Goal: Task Accomplishment & Management: Use online tool/utility

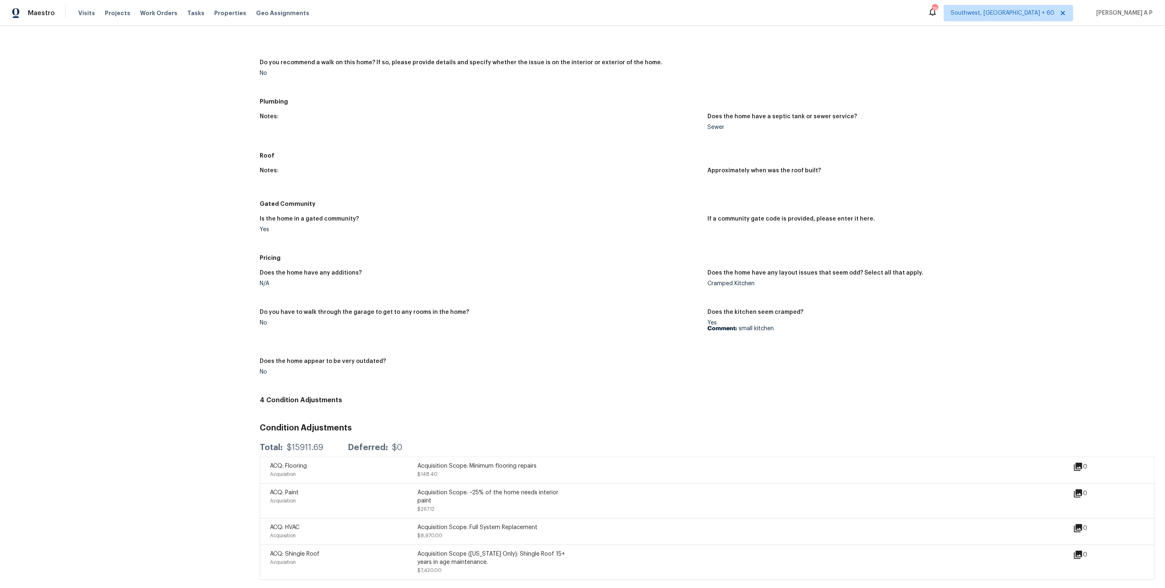
scroll to position [781, 0]
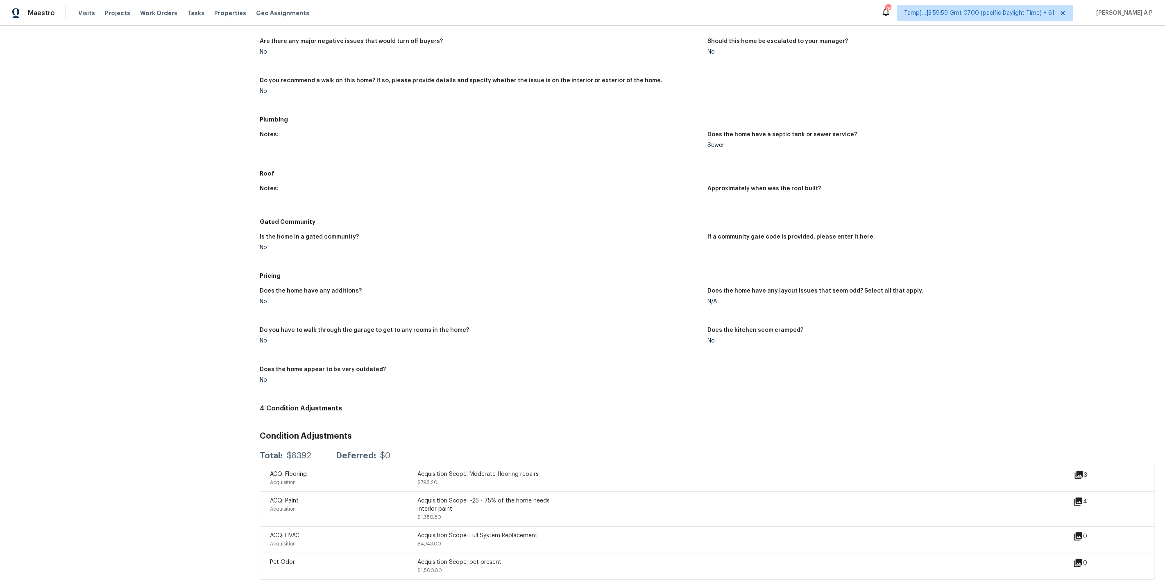
scroll to position [559, 0]
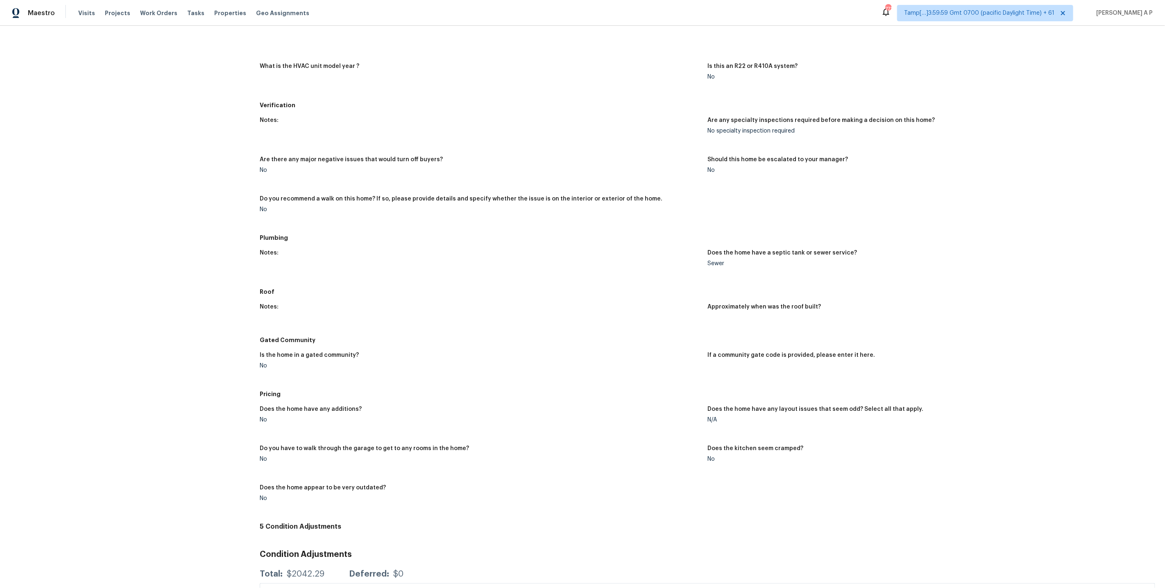
scroll to position [637, 0]
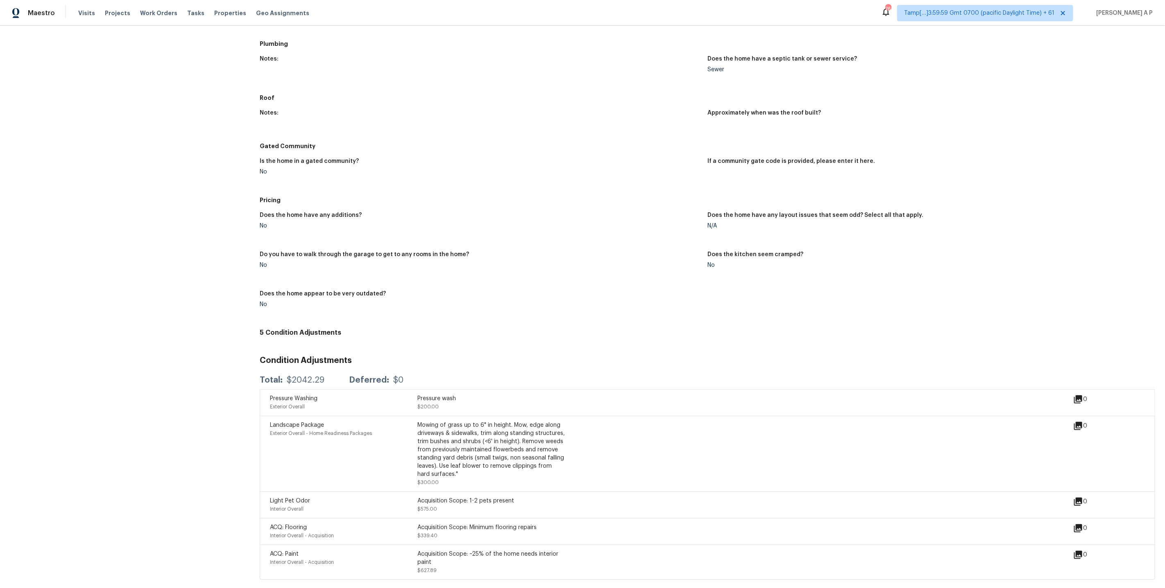
click at [1025, 13] on span "Tamp[…]3:59:59 Gmt 0700 (pacific Daylight Time) + 61" at bounding box center [979, 13] width 150 height 8
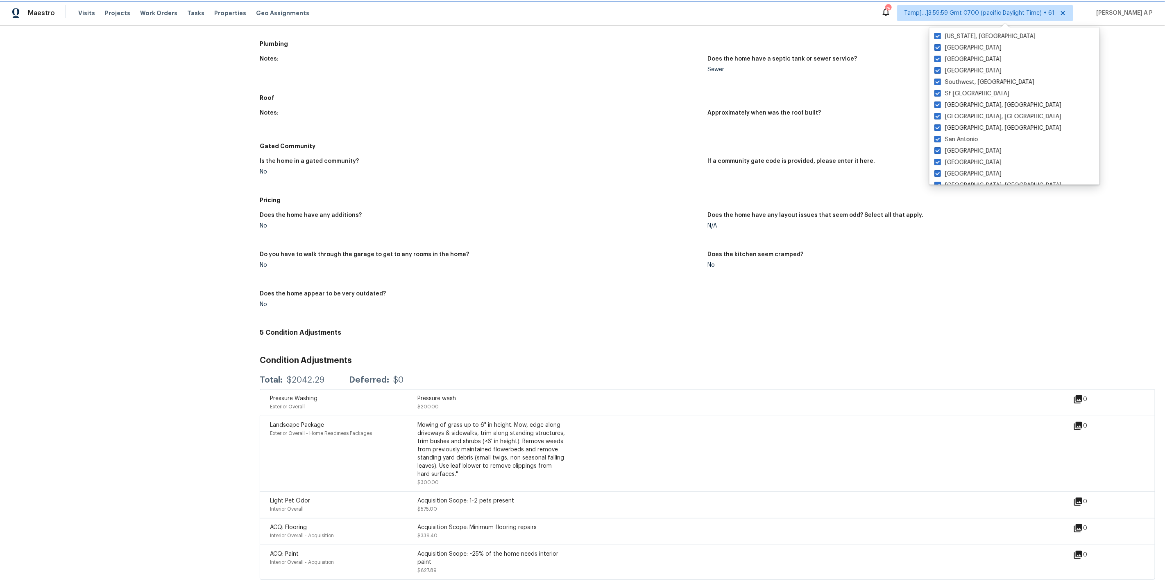
scroll to position [635, 0]
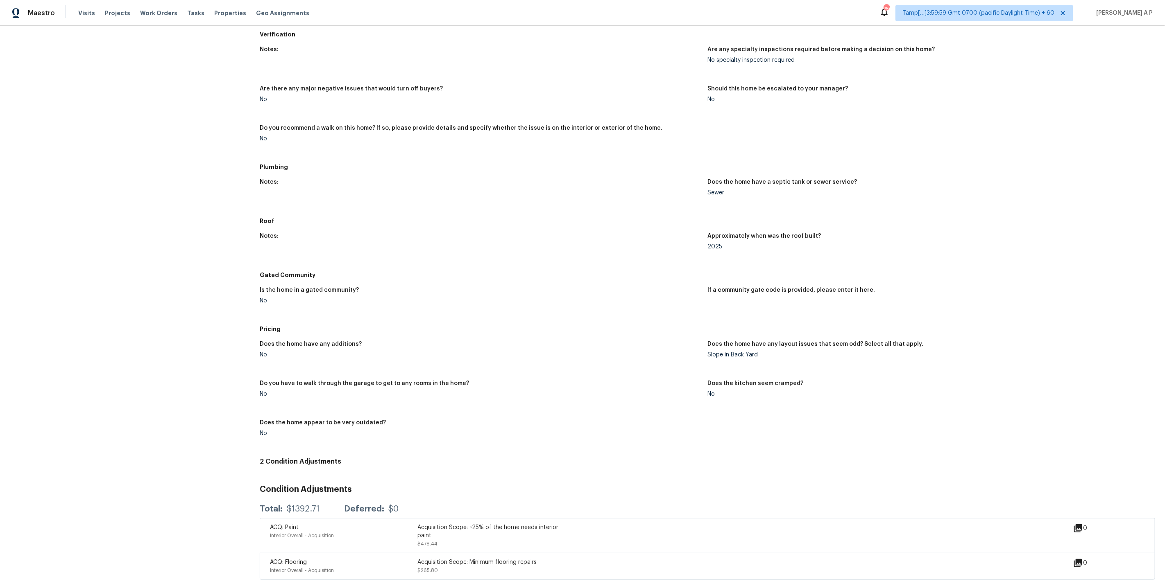
scroll to position [542, 0]
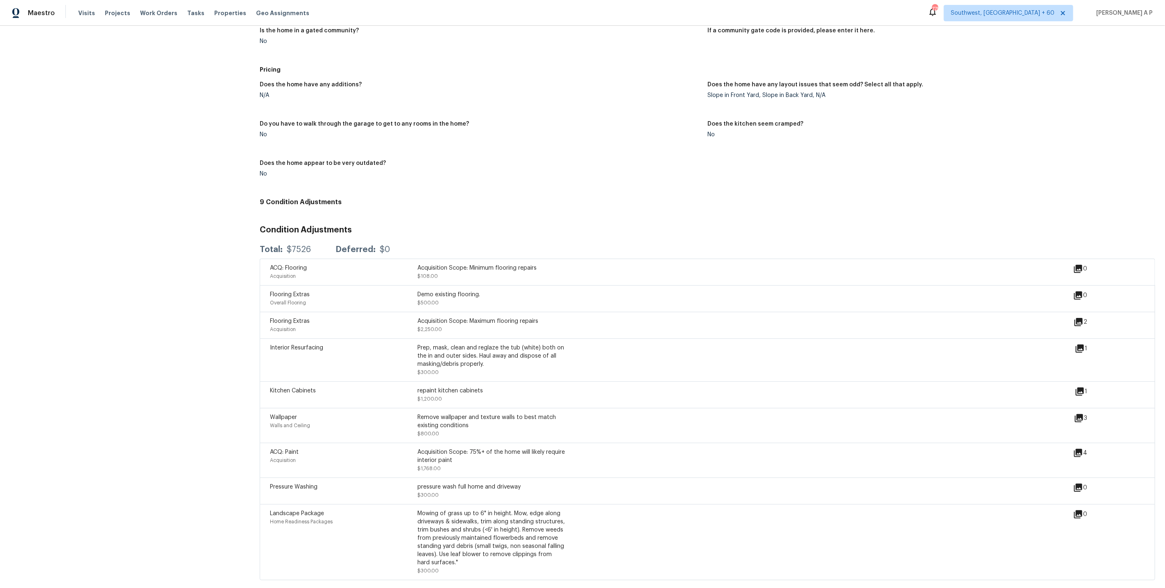
scroll to position [801, 0]
click at [1053, 93] on div "Slope in Front Yard, Slope in Back Yard, N/A" at bounding box center [927, 95] width 441 height 6
click at [1044, 62] on div "Pricing" at bounding box center [707, 69] width 895 height 15
click at [1045, 13] on span "Southwest, FL + 60" at bounding box center [1002, 13] width 104 height 8
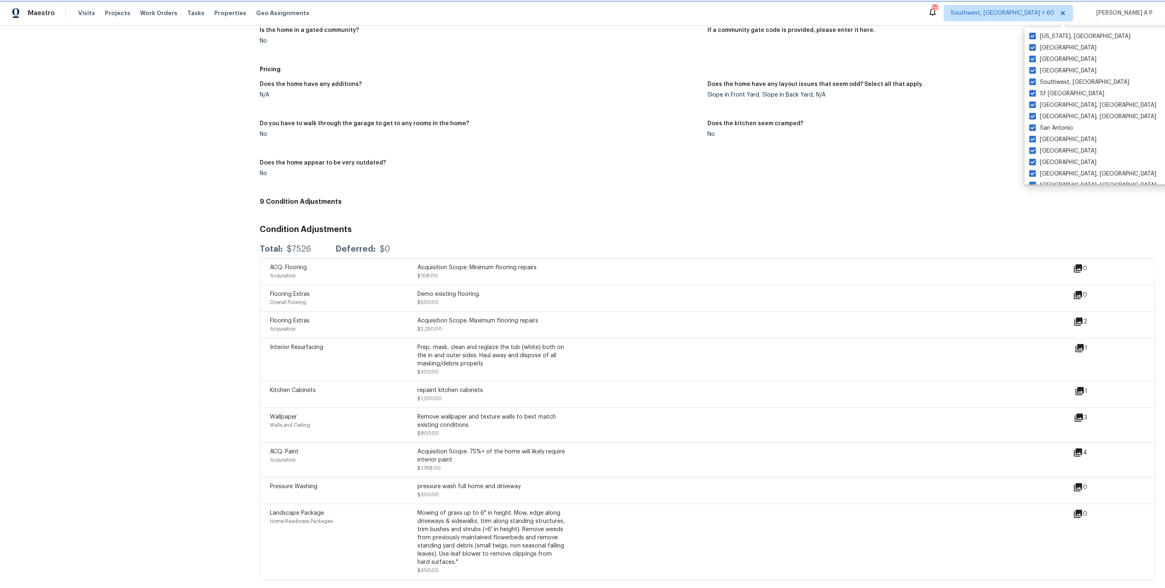
scroll to position [797, 0]
click at [463, 183] on figure "Does the home appear to be very outdated? No" at bounding box center [484, 175] width 448 height 29
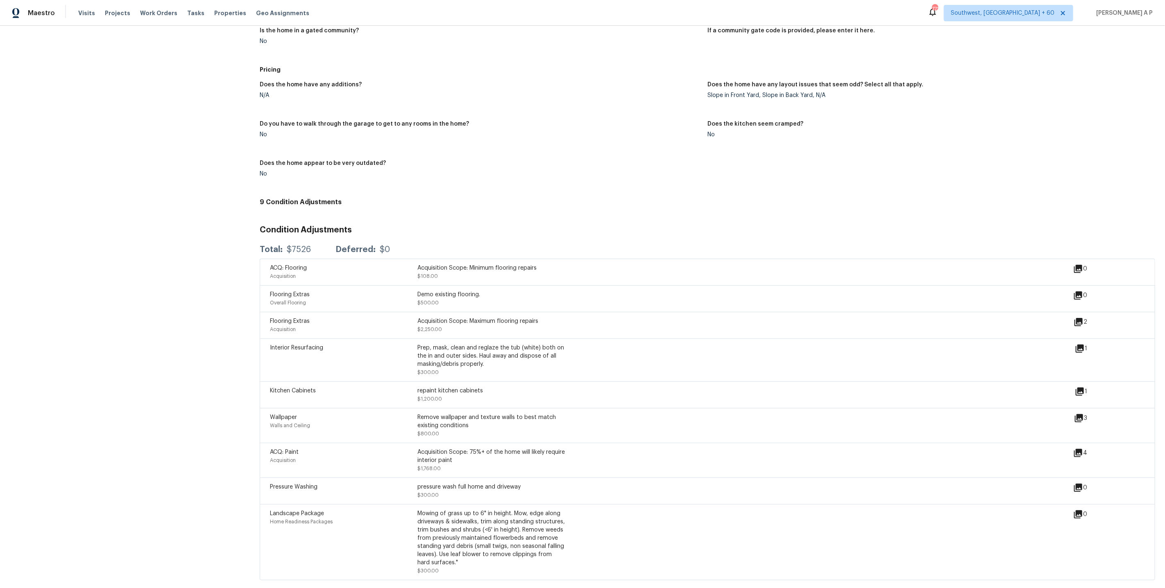
scroll to position [0, 0]
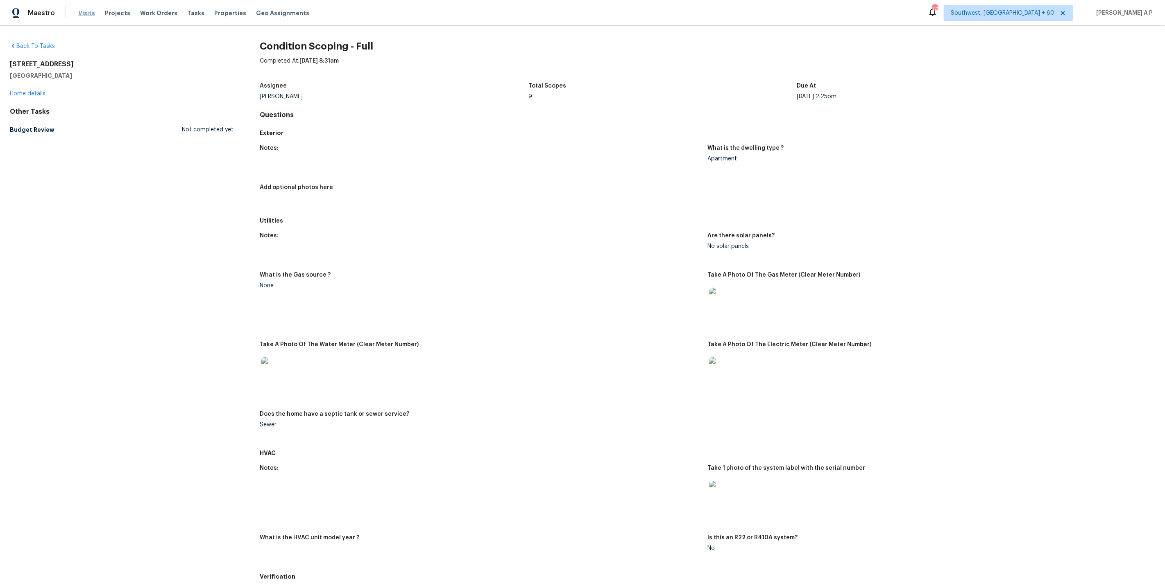
click at [86, 11] on span "Visits" at bounding box center [86, 13] width 17 height 8
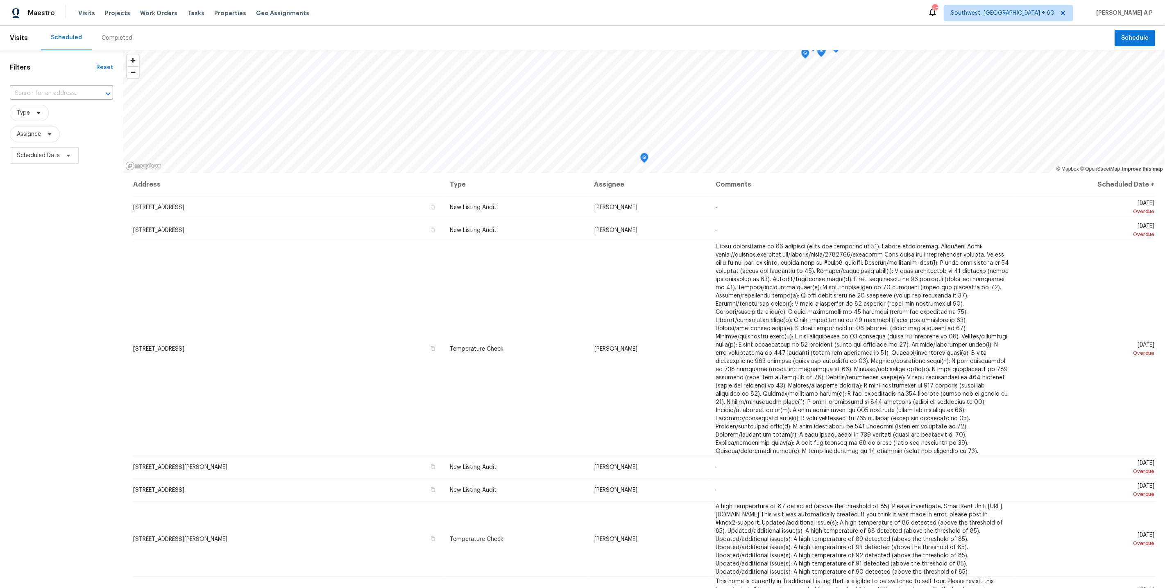
click at [107, 33] on div "Completed" at bounding box center [117, 38] width 50 height 25
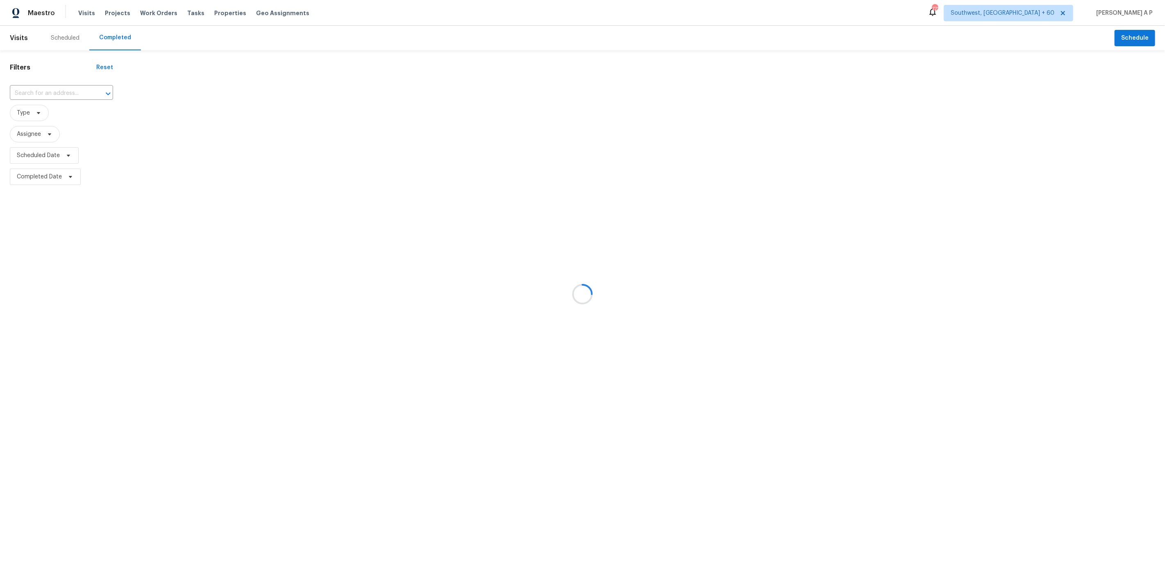
click at [61, 92] on div at bounding box center [582, 294] width 1165 height 588
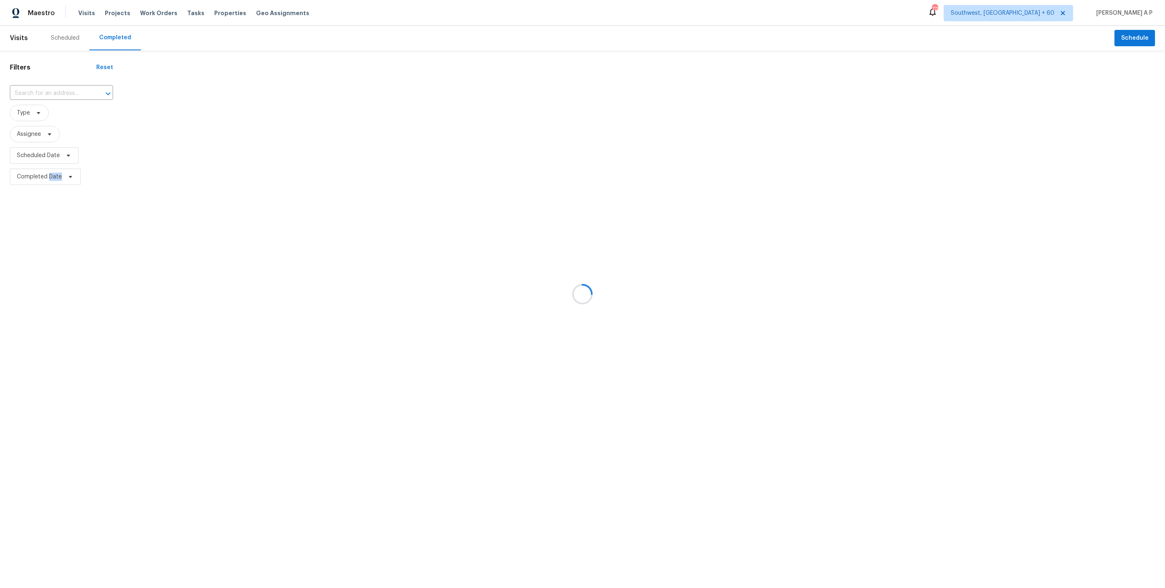
click at [61, 92] on div at bounding box center [582, 294] width 1165 height 588
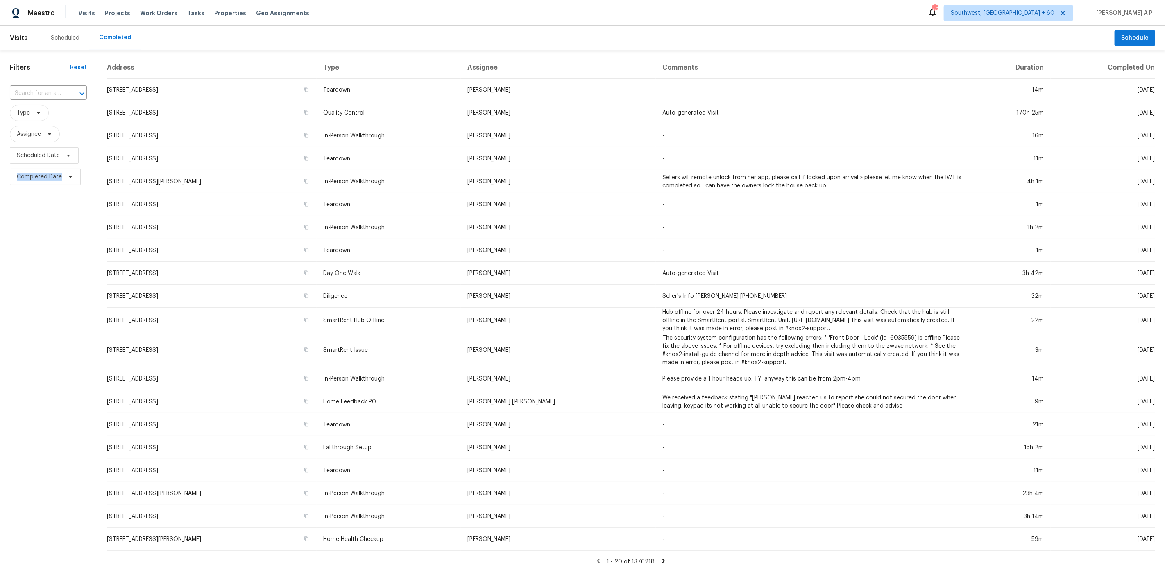
click at [61, 92] on input "text" at bounding box center [37, 93] width 54 height 13
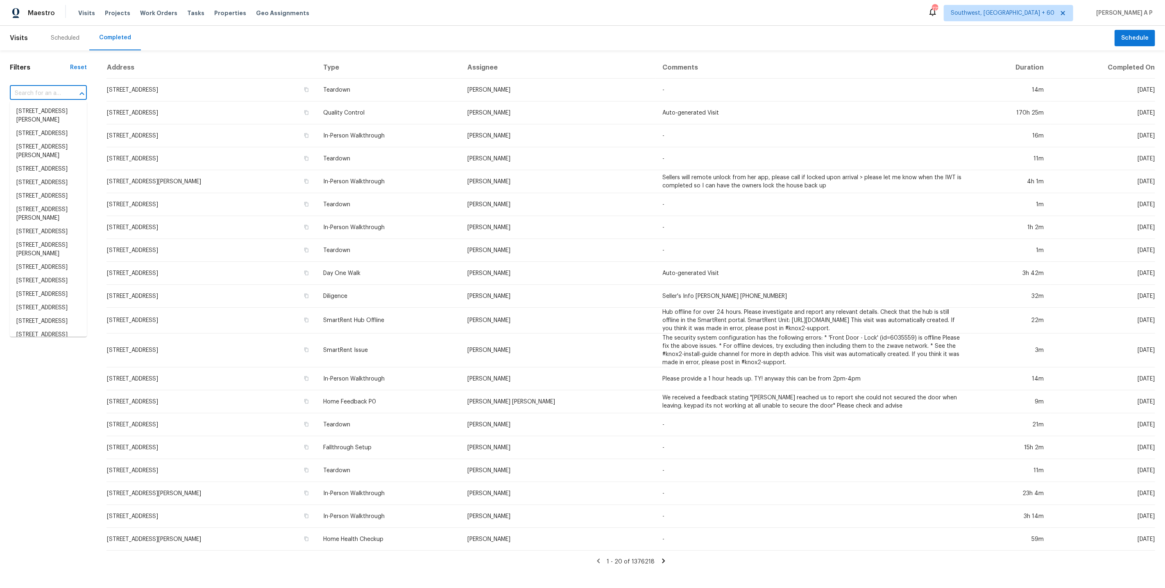
click at [61, 92] on input "text" at bounding box center [37, 93] width 54 height 13
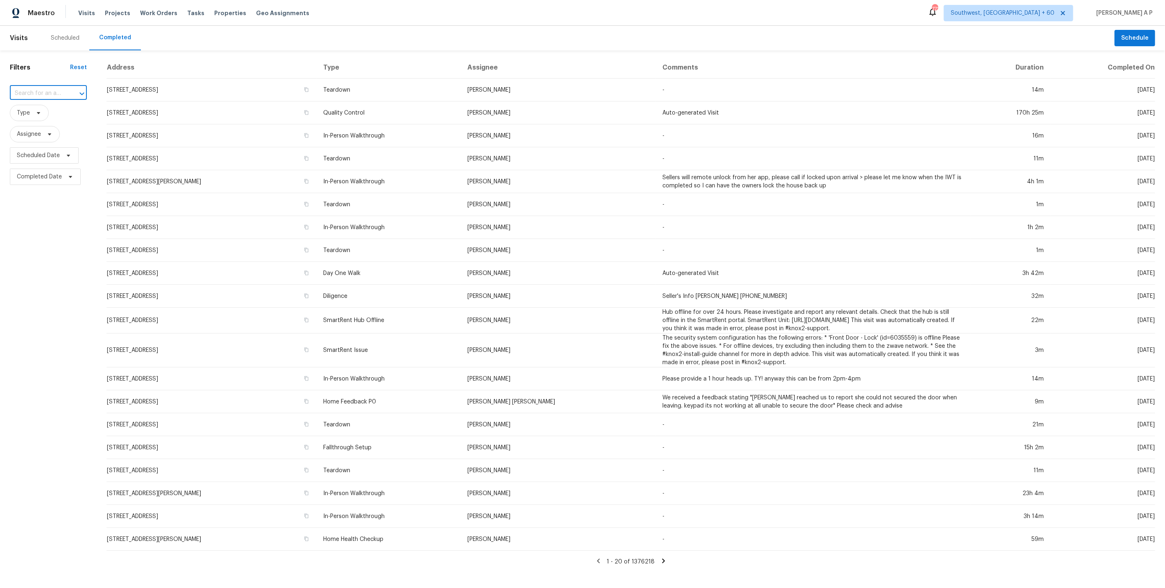
click at [61, 92] on input "text" at bounding box center [37, 93] width 54 height 13
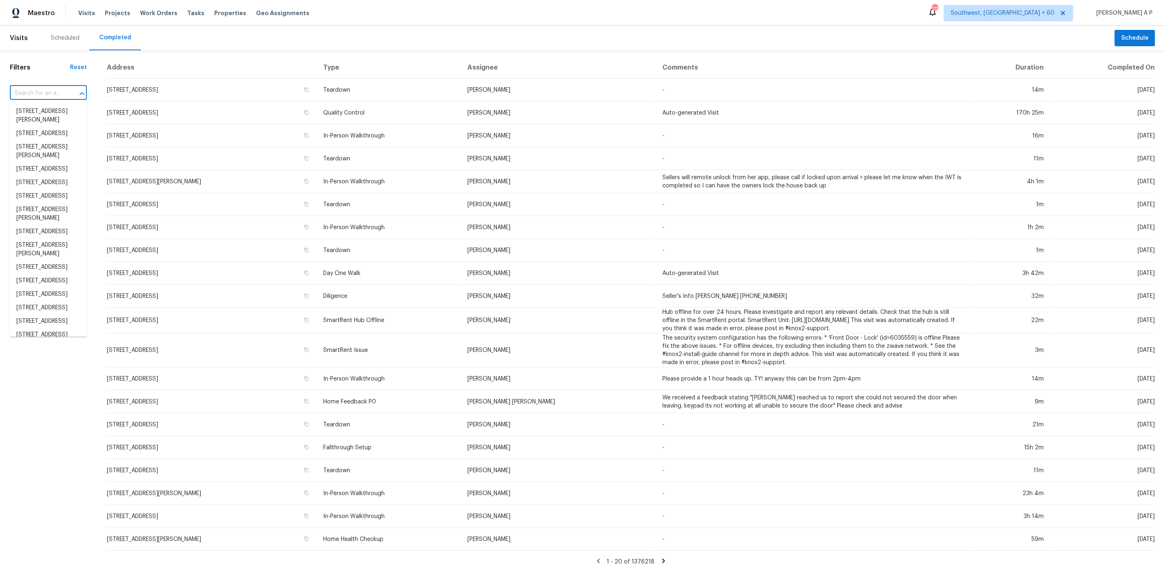
paste input "1009 Sweetwater Church Rd, Douglasville, GA 30134"
type input "1009 Sweetwater Church Rd, Douglasville, GA 30134"
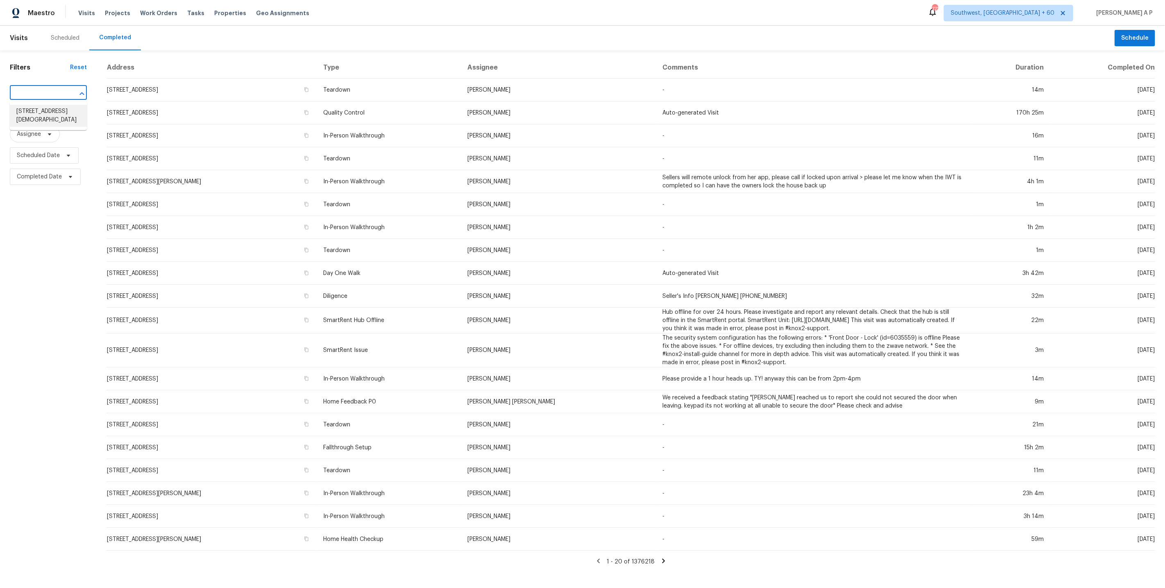
click at [61, 107] on li "1009 Sweetwater Church Rd, Douglasville, GA 30134" at bounding box center [48, 116] width 77 height 22
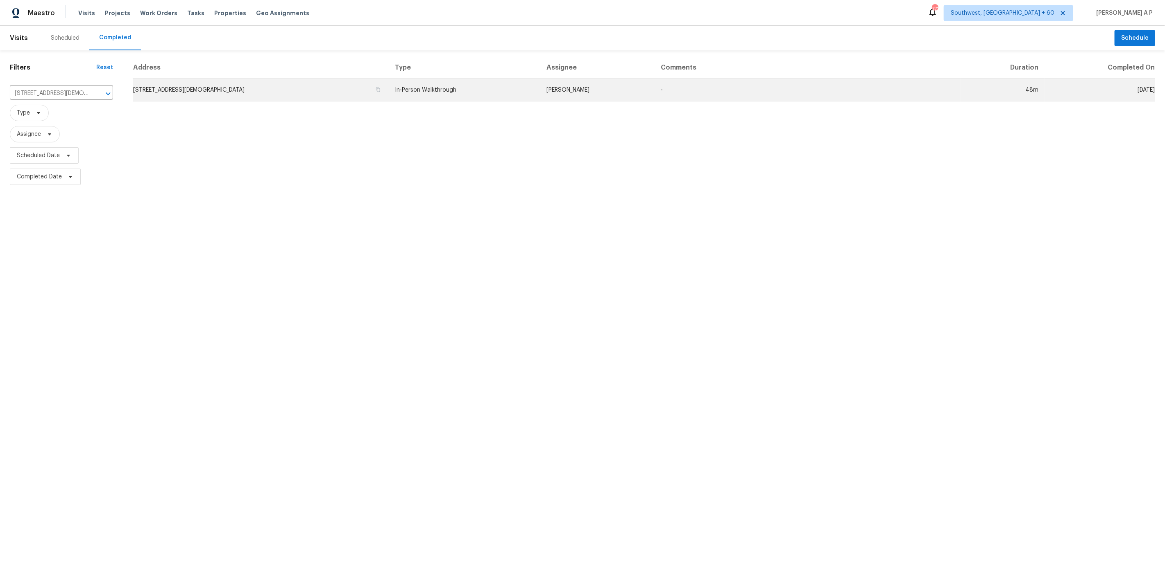
click at [371, 87] on td "1009 Sweetwater Church Rd, Douglasville, GA 30134" at bounding box center [261, 90] width 256 height 23
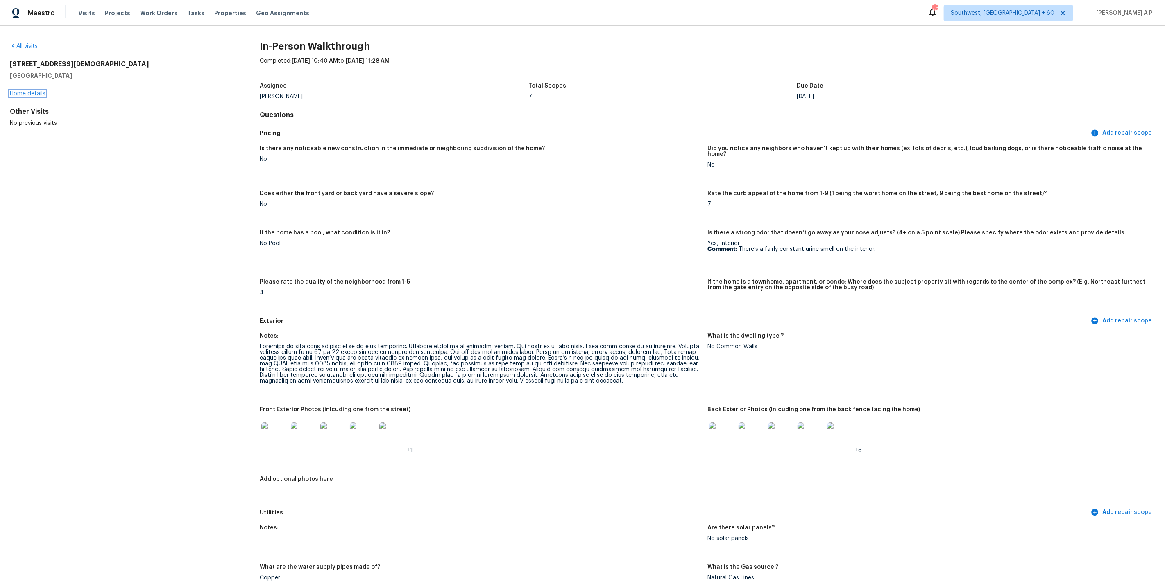
click at [32, 95] on link "Home details" at bounding box center [28, 94] width 36 height 6
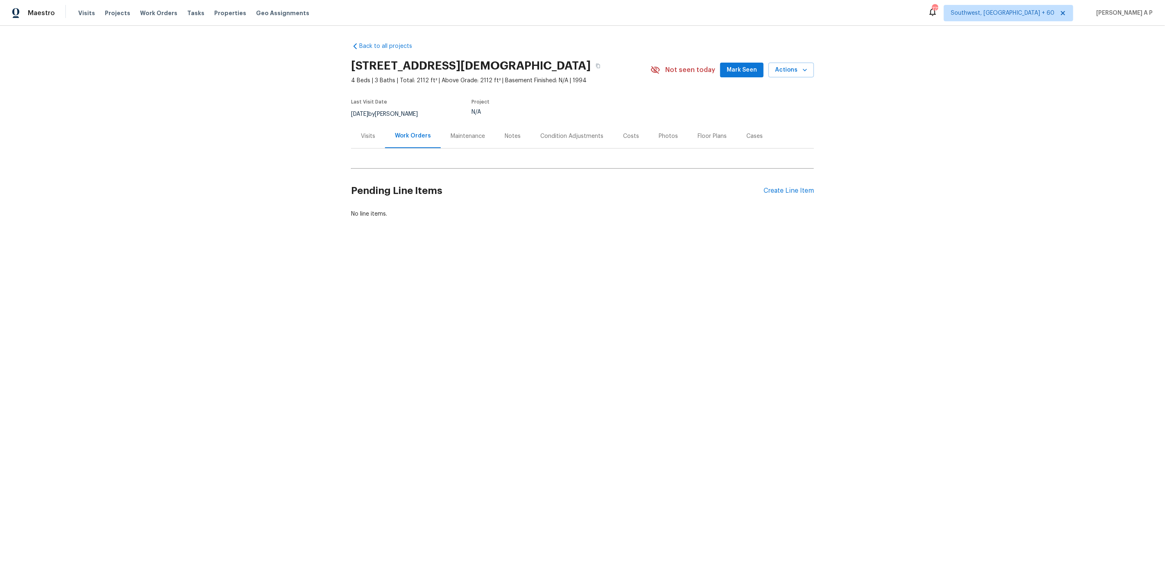
click at [369, 140] on div "Visits" at bounding box center [368, 136] width 14 height 8
click at [419, 140] on div "Work Orders" at bounding box center [414, 136] width 34 height 8
click at [382, 147] on div "Visits" at bounding box center [368, 136] width 34 height 24
click at [555, 139] on div "Condition Adjustments" at bounding box center [571, 136] width 83 height 24
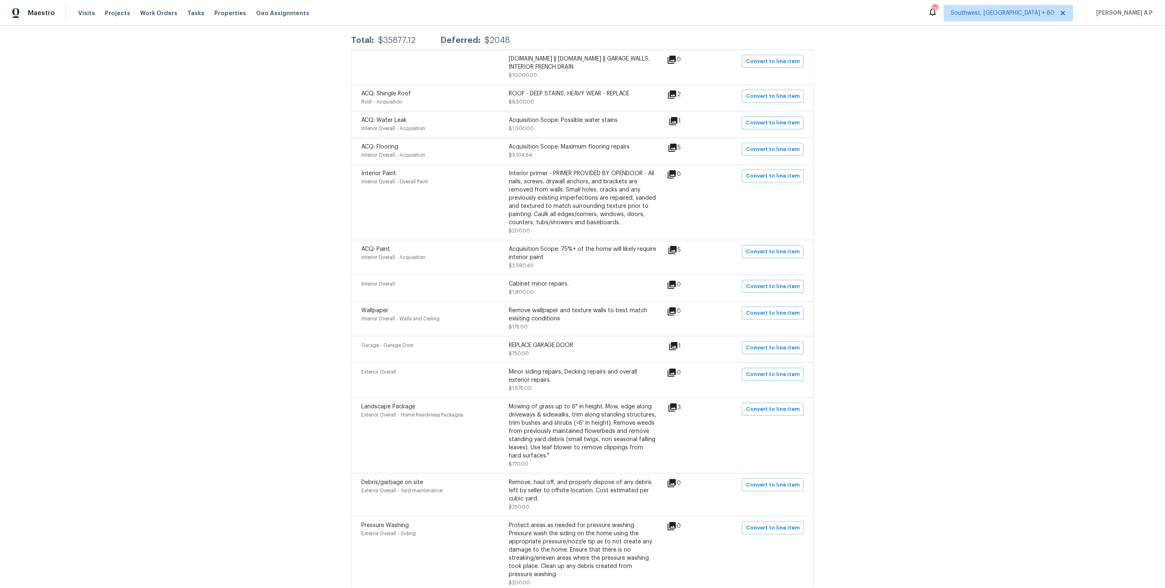
scroll to position [179, 0]
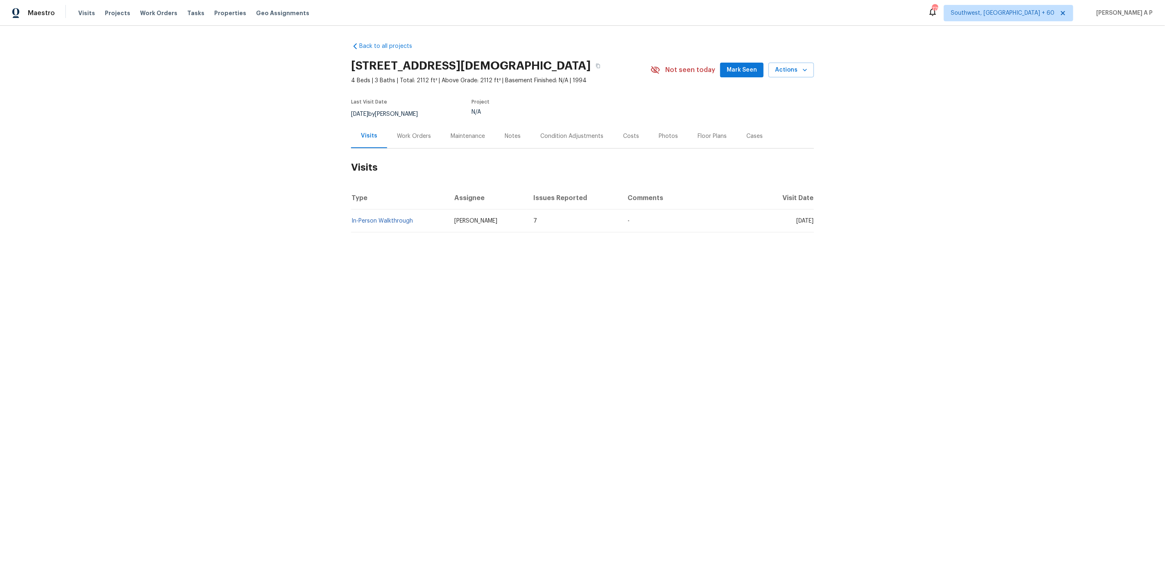
click at [559, 140] on div "Condition Adjustments" at bounding box center [571, 136] width 63 height 8
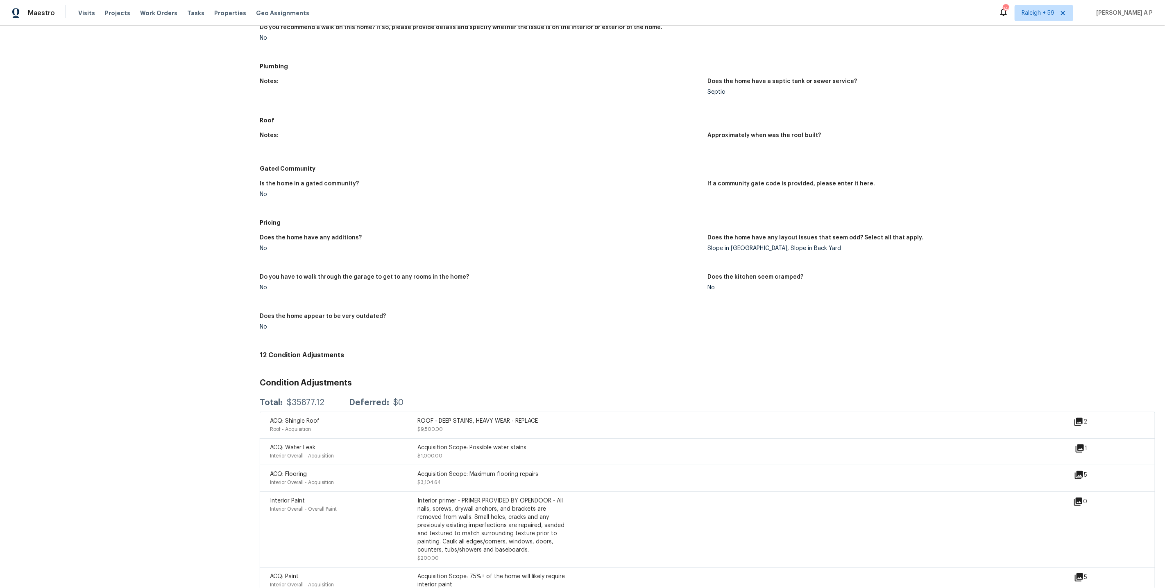
scroll to position [958, 0]
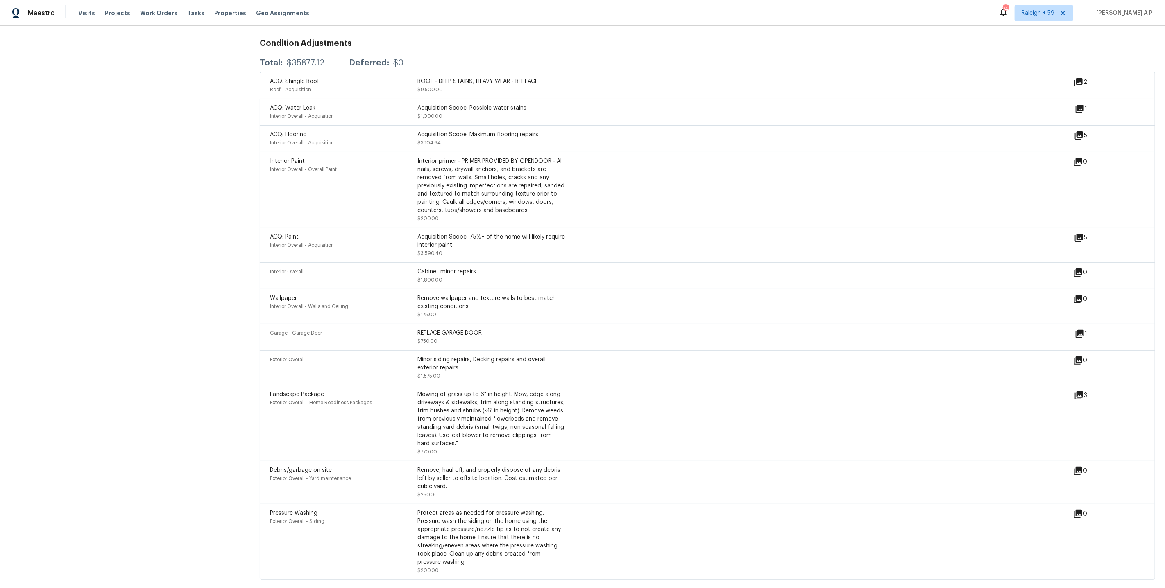
click at [1078, 131] on icon at bounding box center [1079, 135] width 8 height 8
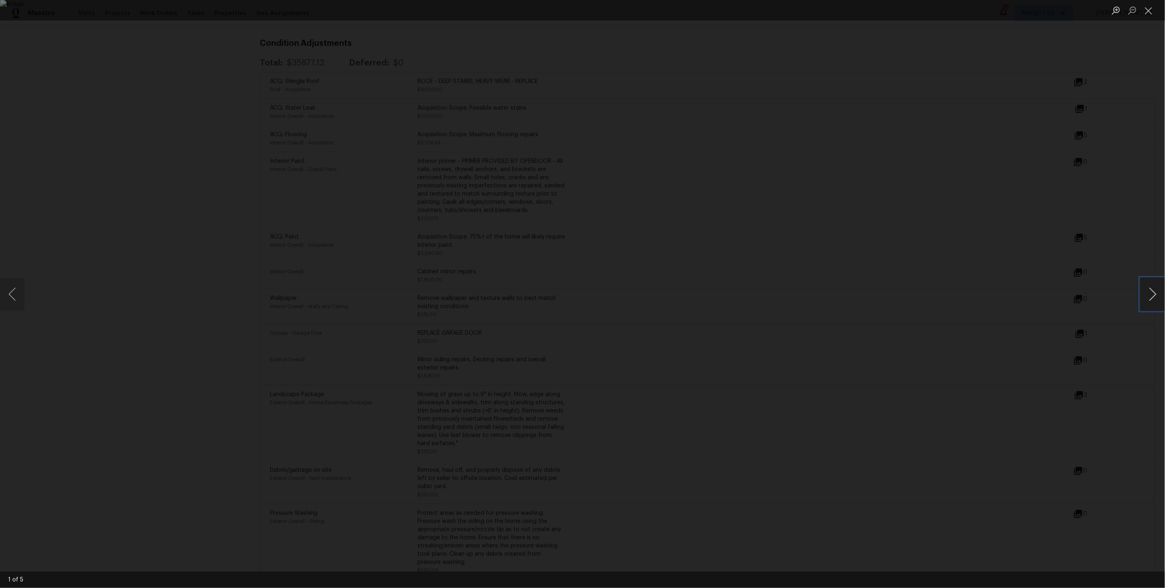
click at [1157, 293] on button "Next image" at bounding box center [1152, 294] width 25 height 33
click at [566, 106] on div "Lightbox" at bounding box center [582, 294] width 1165 height 588
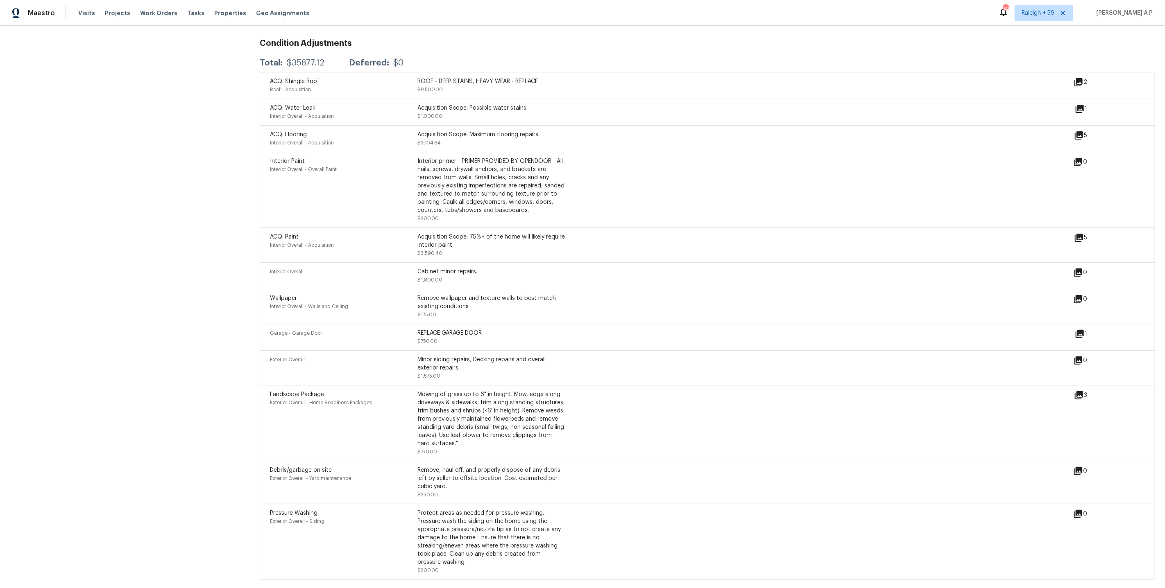
click at [1082, 134] on icon at bounding box center [1079, 136] width 10 height 10
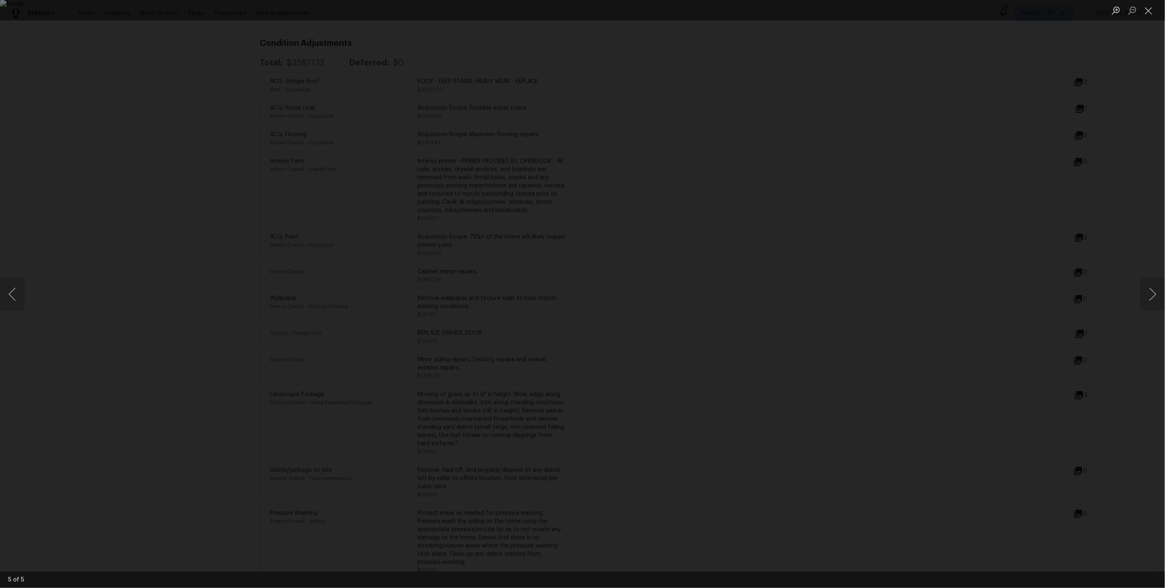
click at [1082, 128] on div "Lightbox" at bounding box center [582, 294] width 1165 height 588
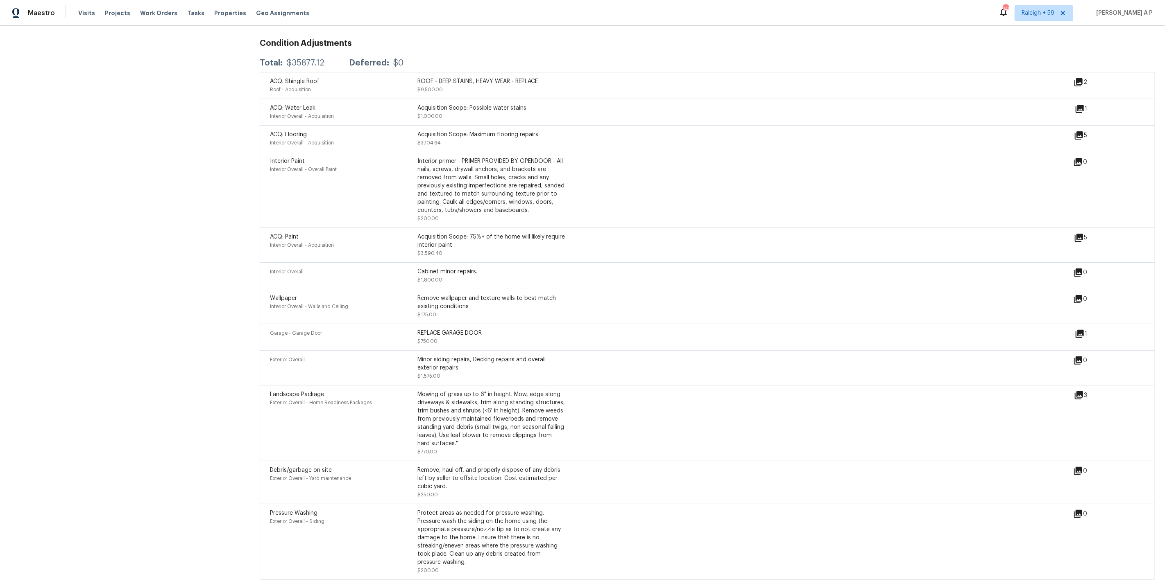
click at [1082, 131] on icon at bounding box center [1079, 135] width 8 height 8
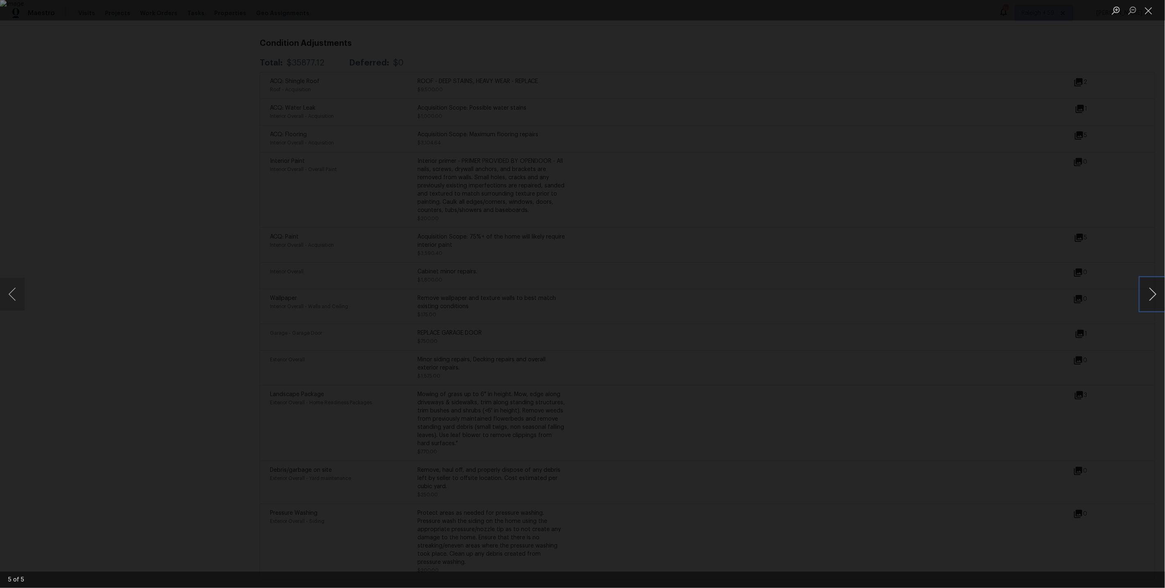
click at [1161, 285] on button "Next image" at bounding box center [1152, 294] width 25 height 33
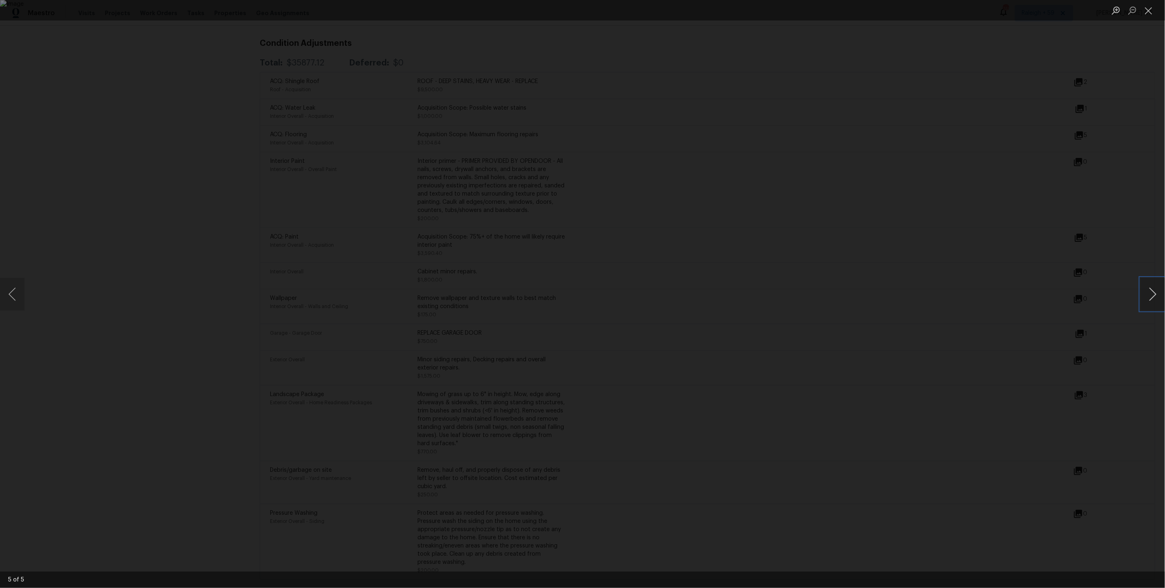
click at [1161, 285] on button "Next image" at bounding box center [1152, 294] width 25 height 33
click at [16, 302] on button "Previous image" at bounding box center [12, 294] width 25 height 33
click at [1031, 268] on div "Lightbox" at bounding box center [582, 294] width 1165 height 588
